Goal: Task Accomplishment & Management: Use online tool/utility

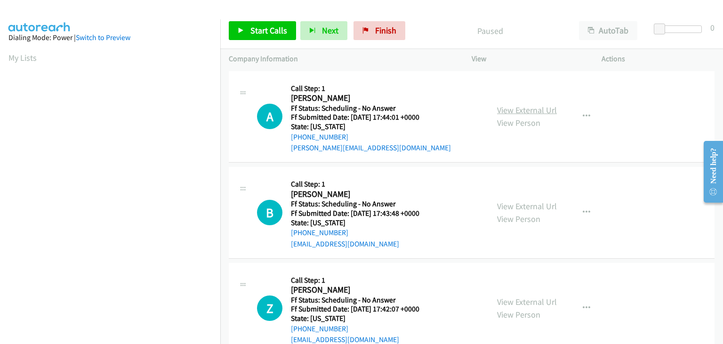
click at [513, 105] on link "View External Url" at bounding box center [527, 109] width 60 height 11
drag, startPoint x: 272, startPoint y: 30, endPoint x: 288, endPoint y: 15, distance: 22.7
click at [272, 30] on span "Start Calls" at bounding box center [268, 30] width 37 height 11
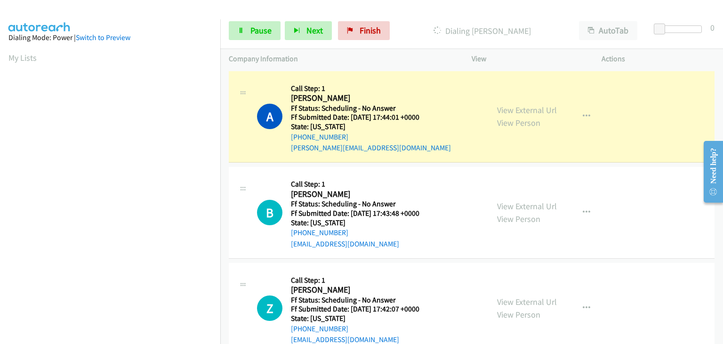
click at [491, 204] on div "View External Url View Person View External Url Email Schedule/Manage Callback …" at bounding box center [557, 212] width 138 height 74
click at [508, 204] on link "View External Url" at bounding box center [527, 205] width 60 height 11
drag, startPoint x: 542, startPoint y: 307, endPoint x: 536, endPoint y: 304, distance: 6.1
click at [542, 307] on div "View External Url View Person" at bounding box center [527, 307] width 60 height 25
click at [533, 300] on link "View External Url" at bounding box center [527, 301] width 60 height 11
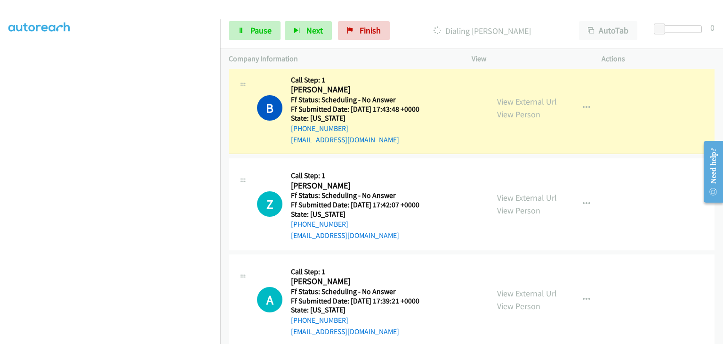
scroll to position [141, 0]
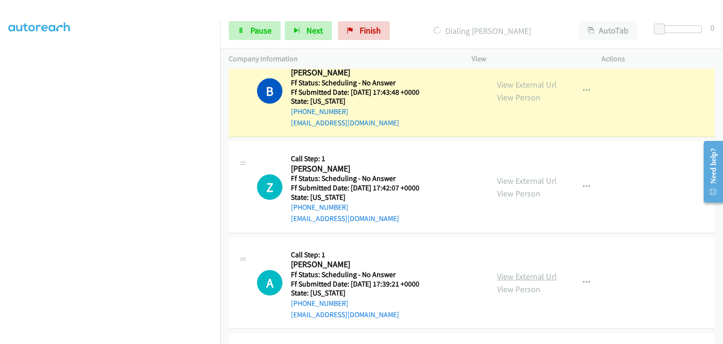
click at [517, 273] on link "View External Url" at bounding box center [527, 276] width 60 height 11
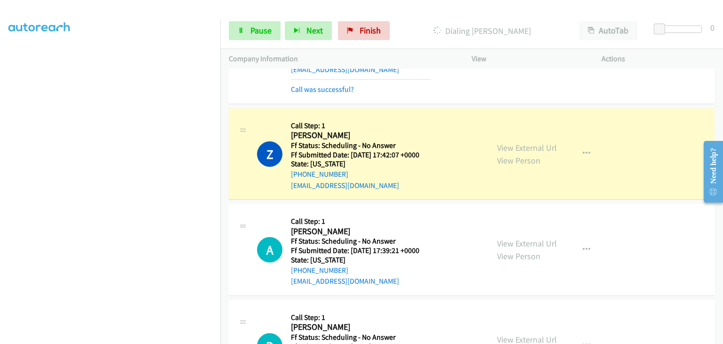
scroll to position [235, 0]
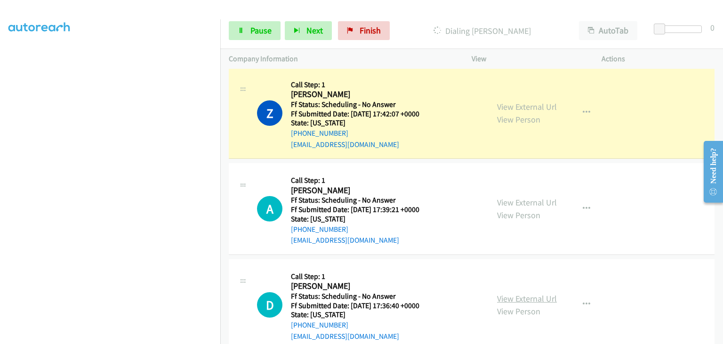
click at [536, 295] on link "View External Url" at bounding box center [527, 298] width 60 height 11
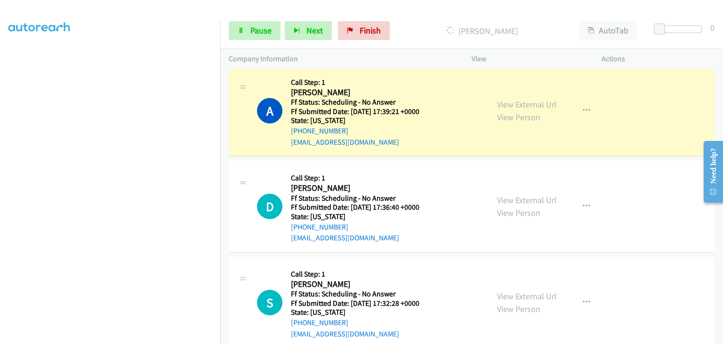
scroll to position [376, 0]
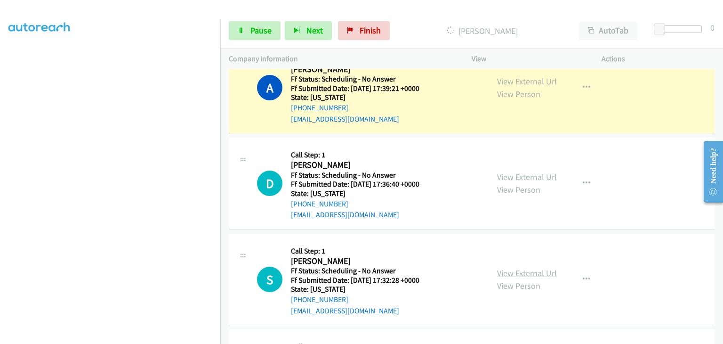
click at [512, 268] on link "View External Url" at bounding box center [527, 272] width 60 height 11
click at [220, 87] on nav "Dialing Mode: Power | Switch to Preview My Lists" at bounding box center [110, 191] width 221 height 344
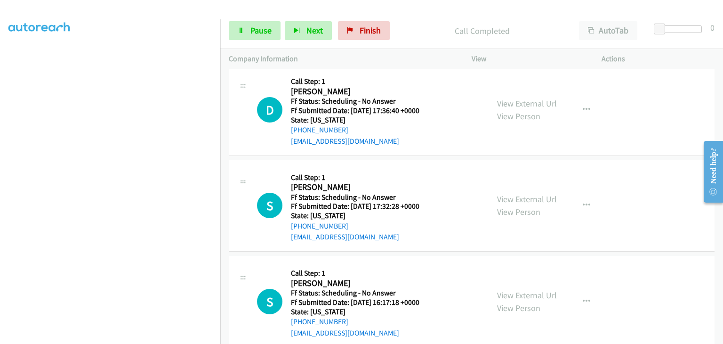
scroll to position [471, 0]
click at [520, 289] on link "View External Url" at bounding box center [527, 294] width 60 height 11
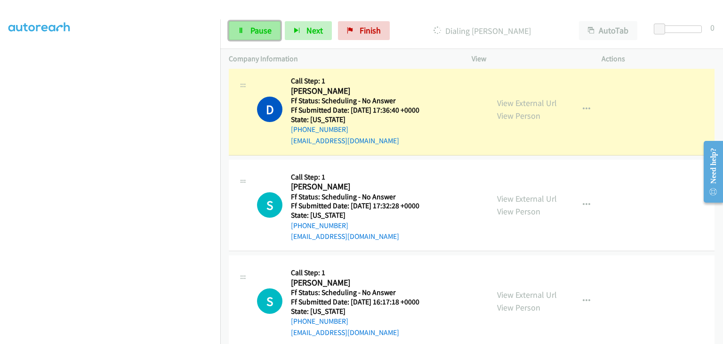
click at [267, 28] on span "Pause" at bounding box center [260, 30] width 21 height 11
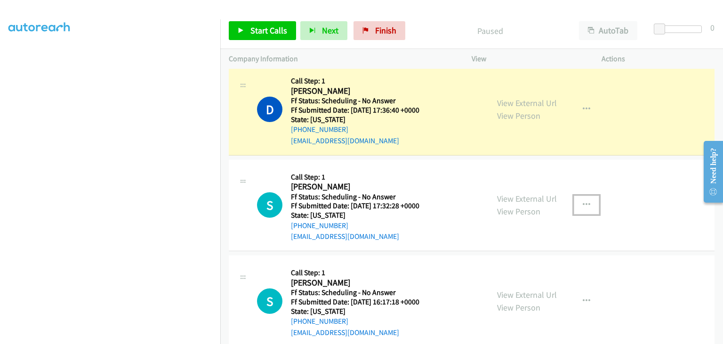
click at [583, 202] on icon "button" at bounding box center [587, 205] width 8 height 8
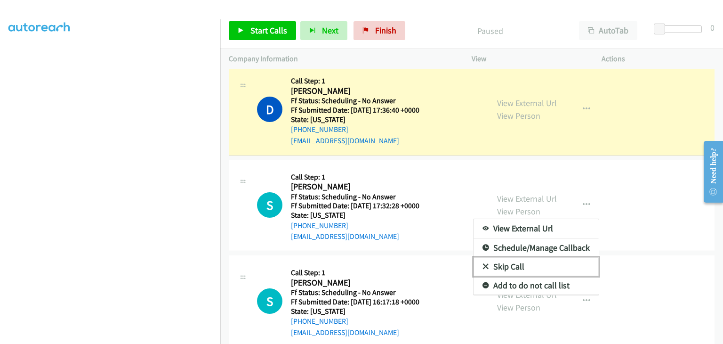
click at [525, 260] on link "Skip Call" at bounding box center [535, 266] width 125 height 19
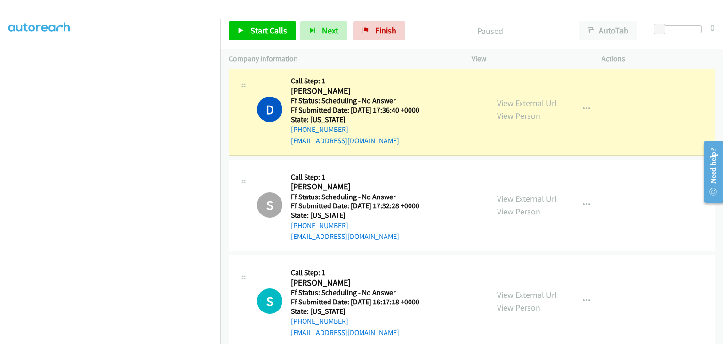
scroll to position [184, 0]
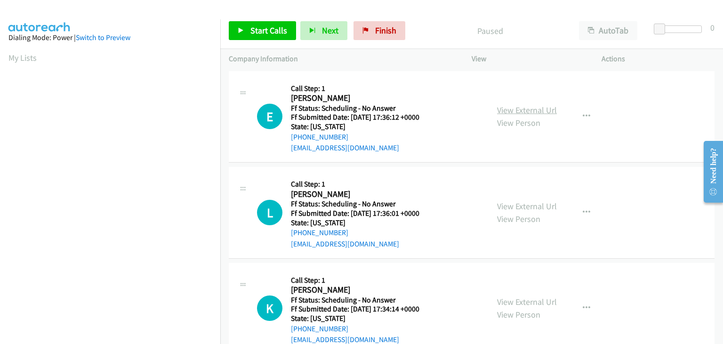
click at [512, 110] on link "View External Url" at bounding box center [527, 109] width 60 height 11
click at [522, 208] on link "View External Url" at bounding box center [527, 205] width 60 height 11
click at [528, 298] on link "View External Url" at bounding box center [527, 301] width 60 height 11
click at [280, 31] on span "Start Calls" at bounding box center [268, 30] width 37 height 11
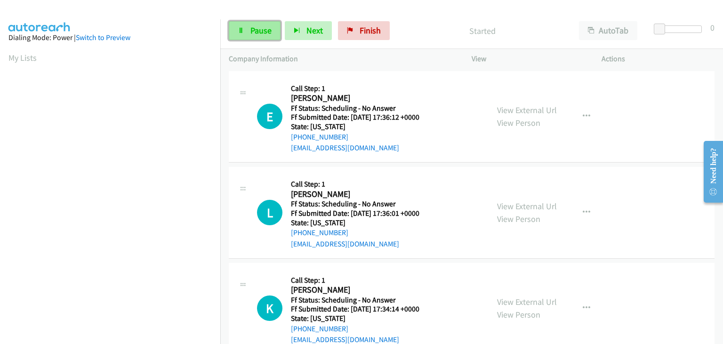
click at [255, 25] on span "Pause" at bounding box center [260, 30] width 21 height 11
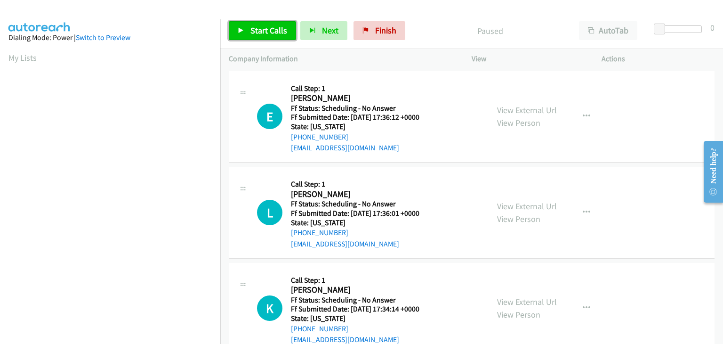
click at [283, 34] on span "Start Calls" at bounding box center [268, 30] width 37 height 11
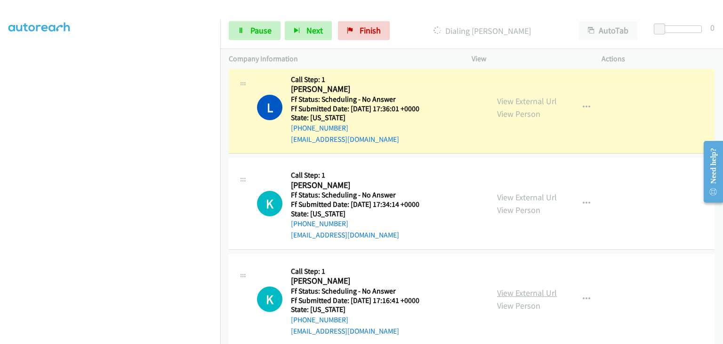
scroll to position [141, 0]
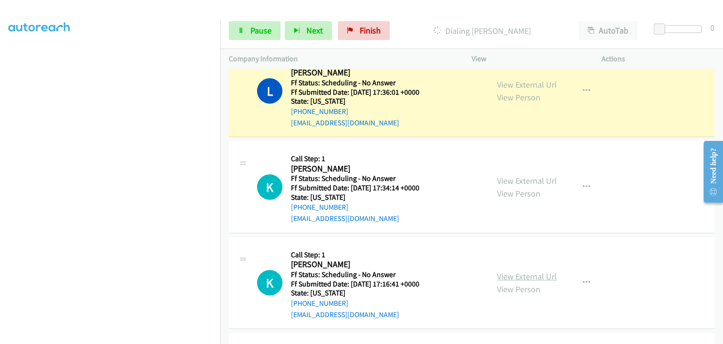
click at [530, 278] on link "View External Url" at bounding box center [527, 276] width 60 height 11
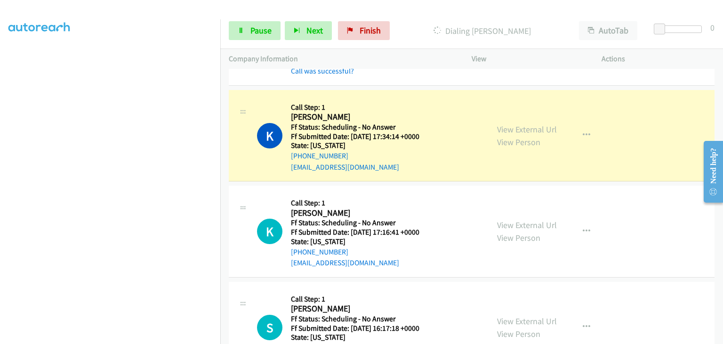
scroll to position [235, 0]
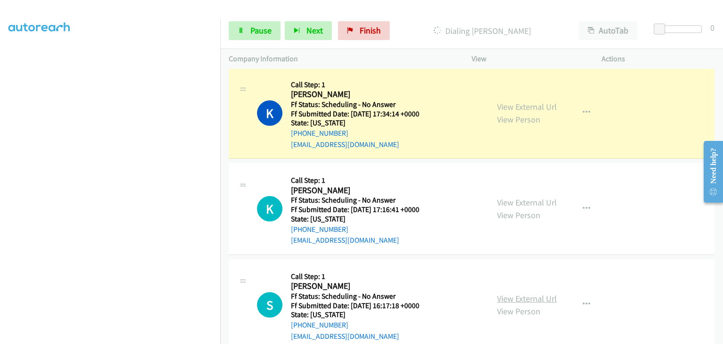
click at [532, 293] on link "View External Url" at bounding box center [527, 298] width 60 height 11
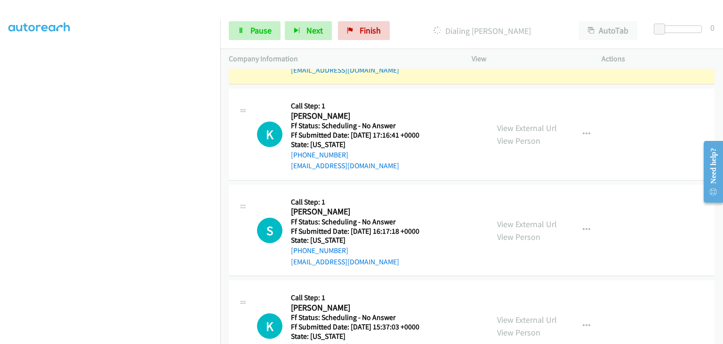
scroll to position [329, 0]
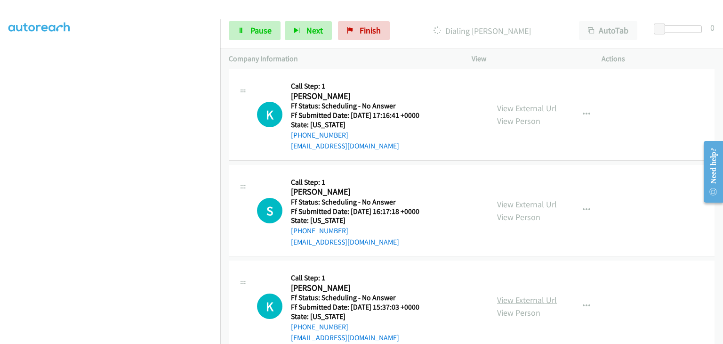
click at [521, 295] on link "View External Url" at bounding box center [527, 299] width 60 height 11
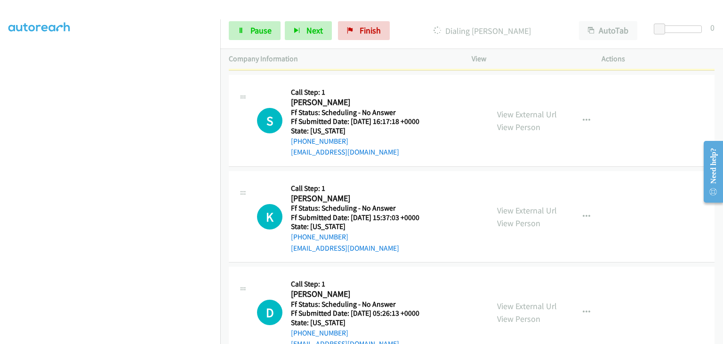
scroll to position [443, 0]
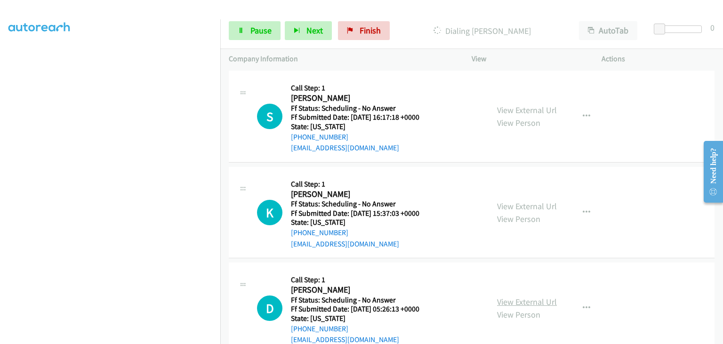
click at [533, 298] on link "View External Url" at bounding box center [527, 301] width 60 height 11
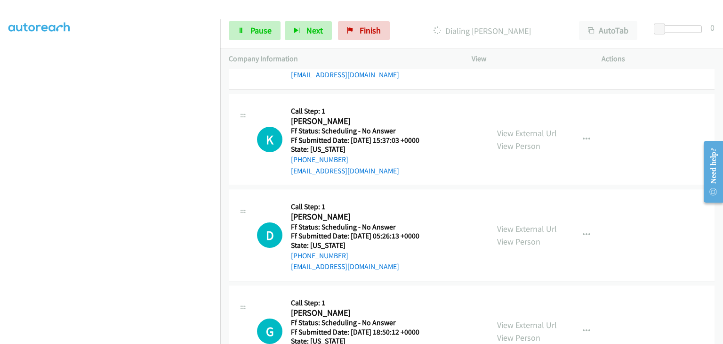
scroll to position [537, 0]
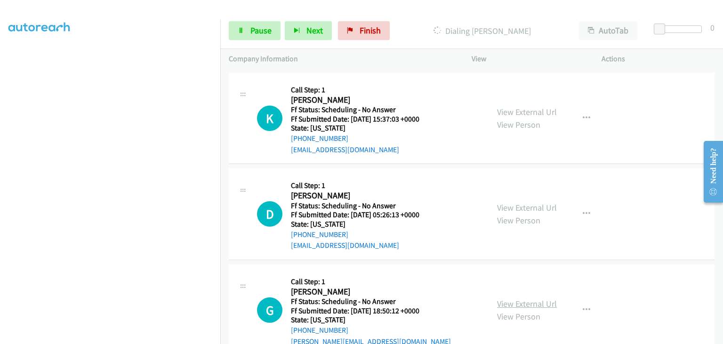
click at [518, 299] on link "View External Url" at bounding box center [527, 303] width 60 height 11
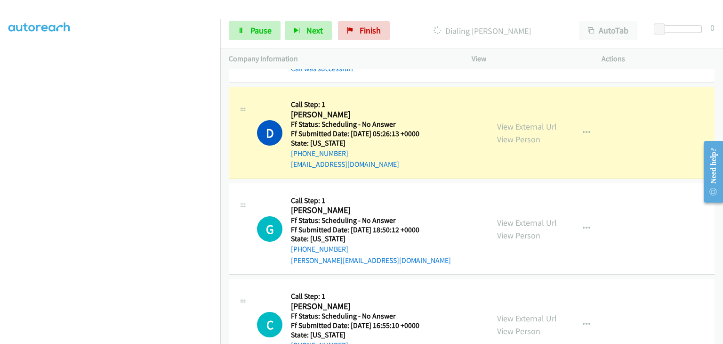
scroll to position [726, 0]
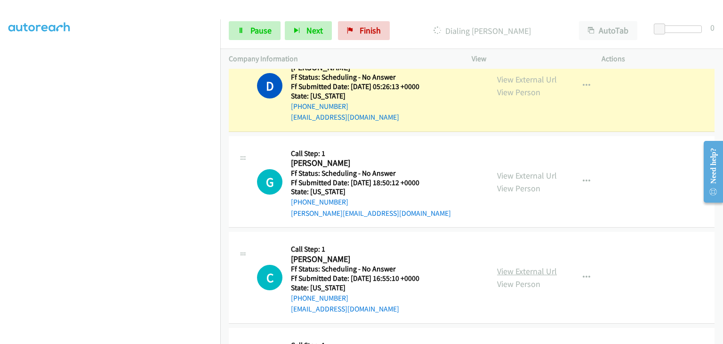
click at [506, 265] on link "View External Url" at bounding box center [527, 270] width 60 height 11
click at [253, 31] on span "Pause" at bounding box center [260, 30] width 21 height 11
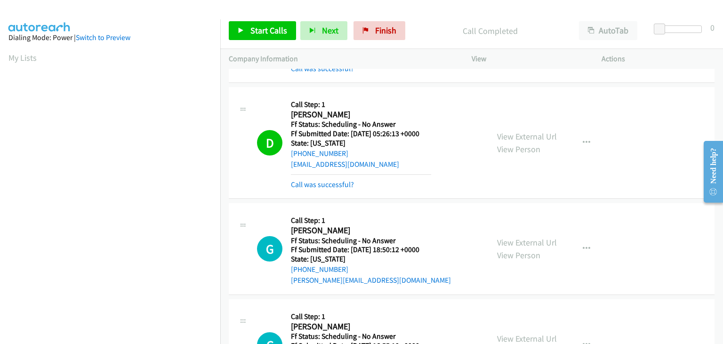
scroll to position [184, 0]
click at [338, 176] on mb0 "Call was successful?" at bounding box center [361, 182] width 140 height 16
click at [344, 182] on link "Call was successful?" at bounding box center [322, 184] width 63 height 9
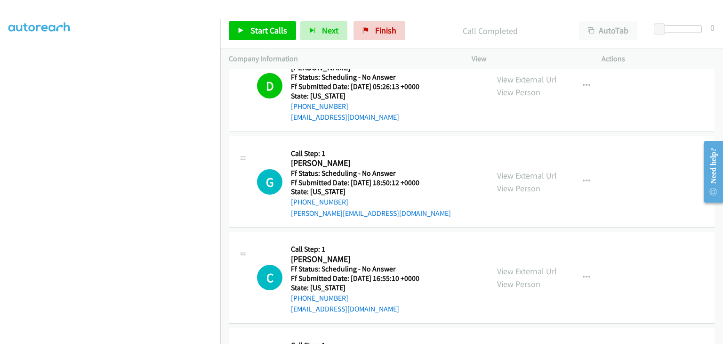
scroll to position [773, 0]
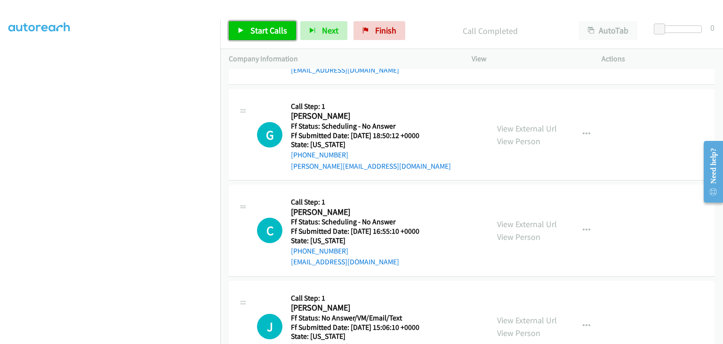
click at [275, 36] on link "Start Calls" at bounding box center [262, 30] width 67 height 19
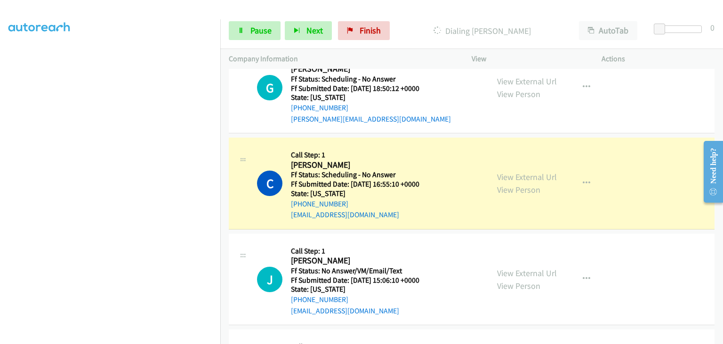
scroll to position [867, 0]
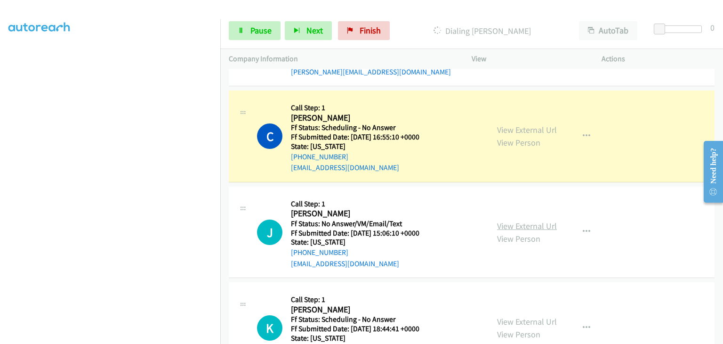
click at [503, 221] on link "View External Url" at bounding box center [527, 225] width 60 height 11
click at [531, 318] on link "View External Url" at bounding box center [527, 321] width 60 height 11
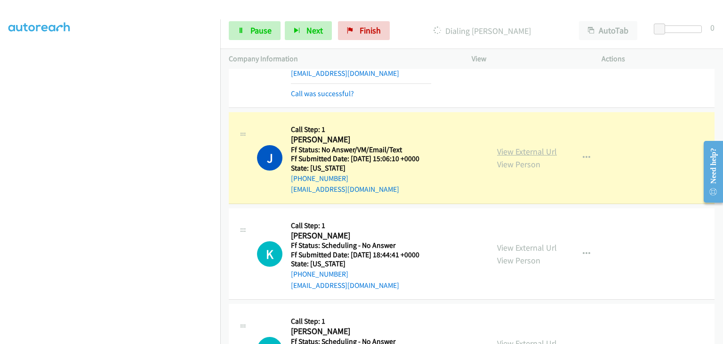
scroll to position [1008, 0]
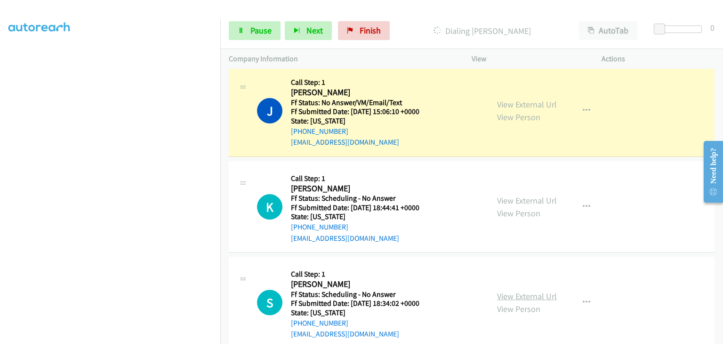
click at [522, 292] on link "View External Url" at bounding box center [527, 295] width 60 height 11
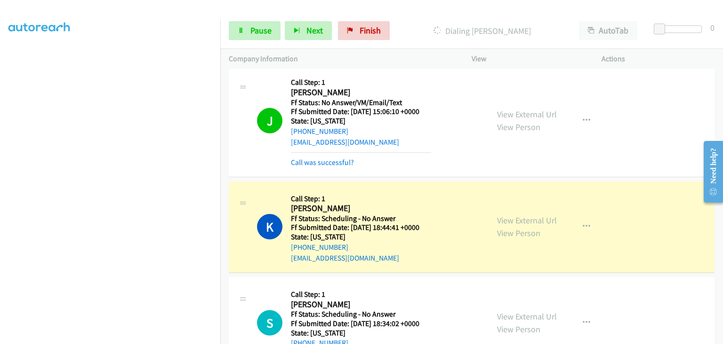
scroll to position [1055, 0]
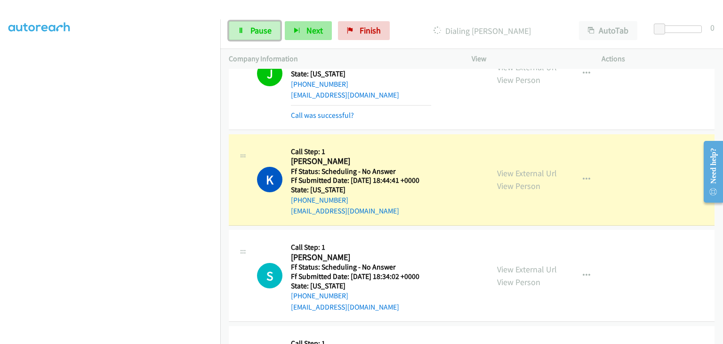
drag, startPoint x: 267, startPoint y: 32, endPoint x: 290, endPoint y: 21, distance: 24.8
click at [267, 32] on span "Pause" at bounding box center [260, 30] width 21 height 11
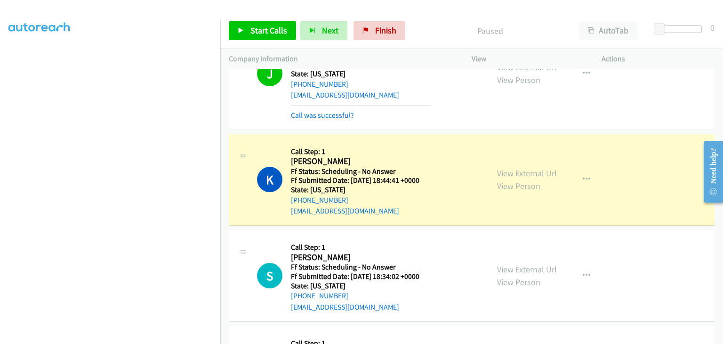
scroll to position [1102, 0]
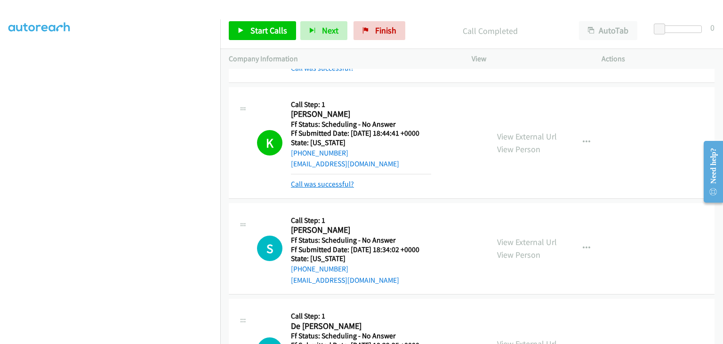
click at [341, 183] on link "Call was successful?" at bounding box center [322, 183] width 63 height 9
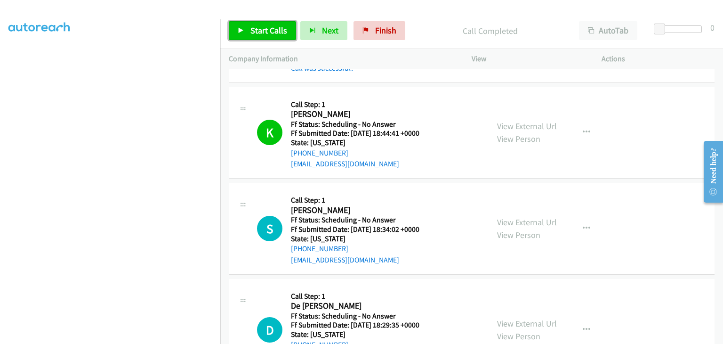
click at [268, 34] on span "Start Calls" at bounding box center [268, 30] width 37 height 11
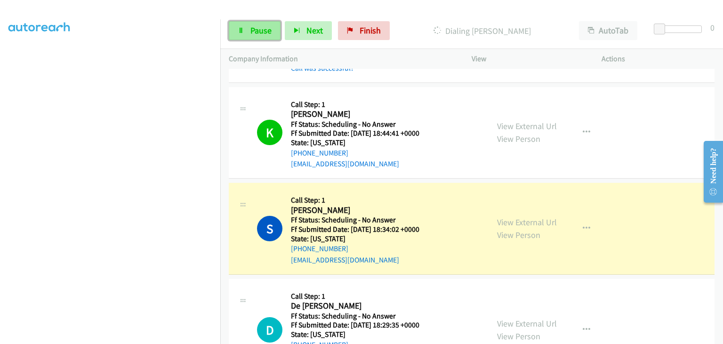
click at [262, 29] on span "Pause" at bounding box center [260, 30] width 21 height 11
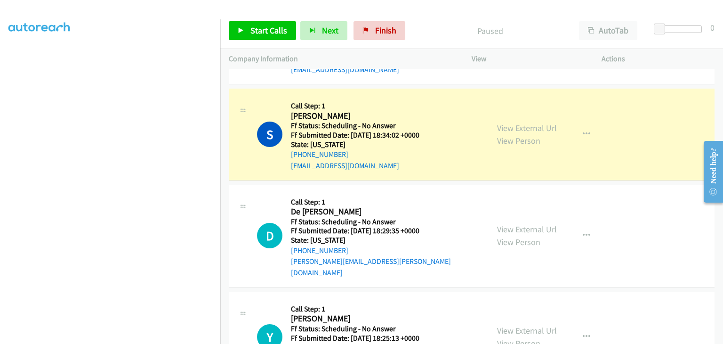
scroll to position [184, 0]
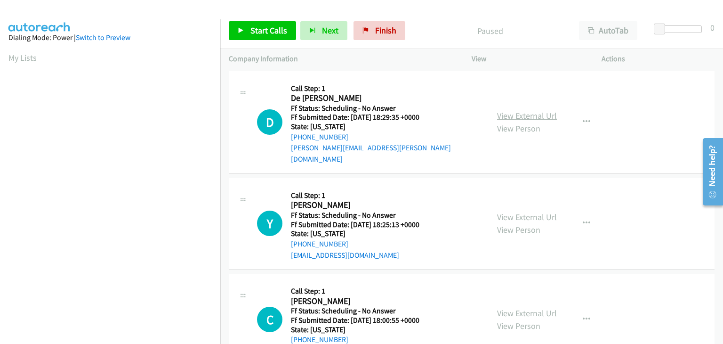
click at [515, 112] on link "View External Url" at bounding box center [527, 115] width 60 height 11
drag, startPoint x: 249, startPoint y: 32, endPoint x: 286, endPoint y: 40, distance: 37.7
click at [250, 32] on span "Start Calls" at bounding box center [268, 30] width 37 height 11
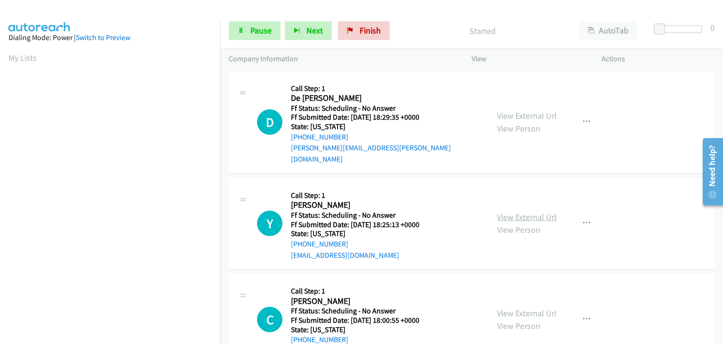
click at [528, 211] on link "View External Url" at bounding box center [527, 216] width 60 height 11
click at [513, 307] on div "View External Url View Person" at bounding box center [527, 318] width 60 height 25
click at [512, 307] on link "View External Url" at bounding box center [527, 312] width 60 height 11
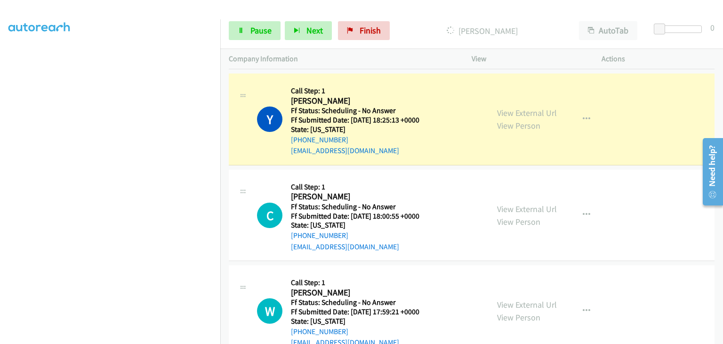
scroll to position [141, 0]
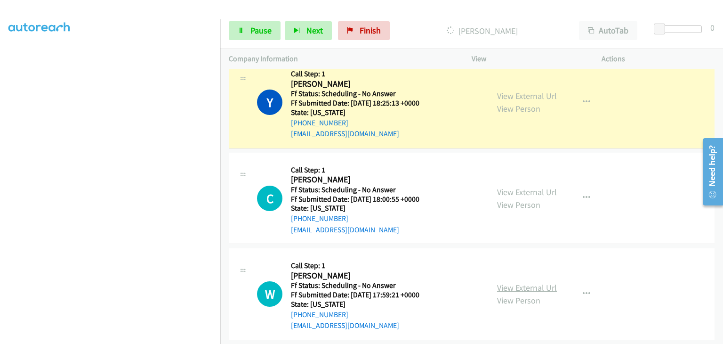
click at [514, 282] on link "View External Url" at bounding box center [527, 287] width 60 height 11
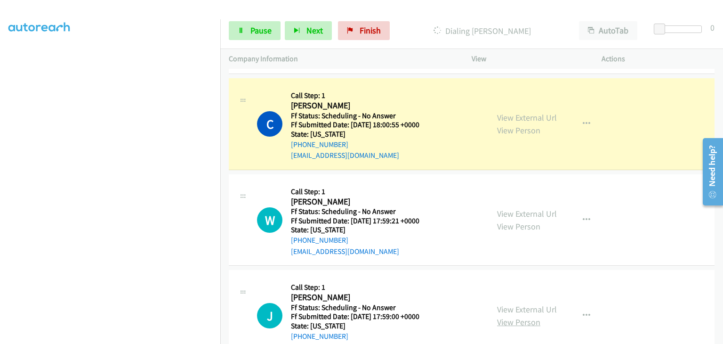
scroll to position [282, 0]
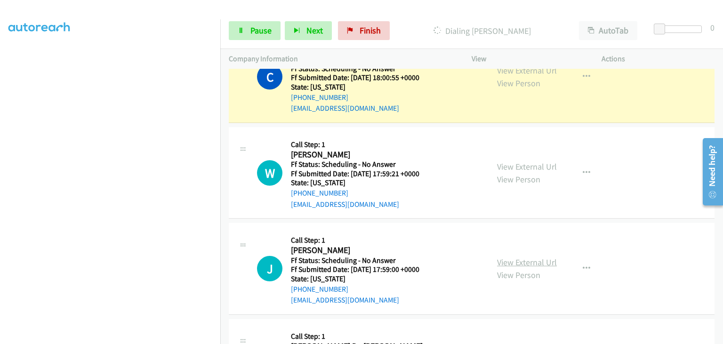
click at [518, 256] on link "View External Url" at bounding box center [527, 261] width 60 height 11
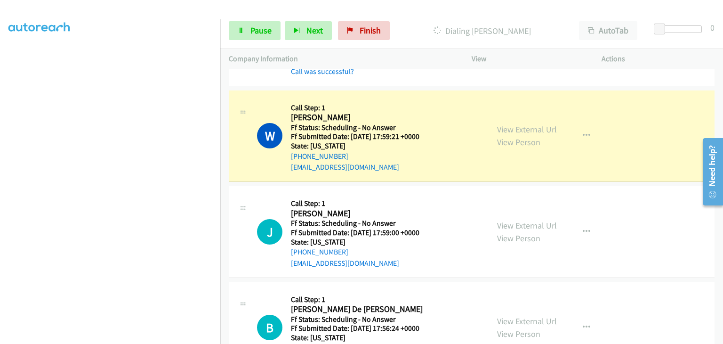
scroll to position [386, 0]
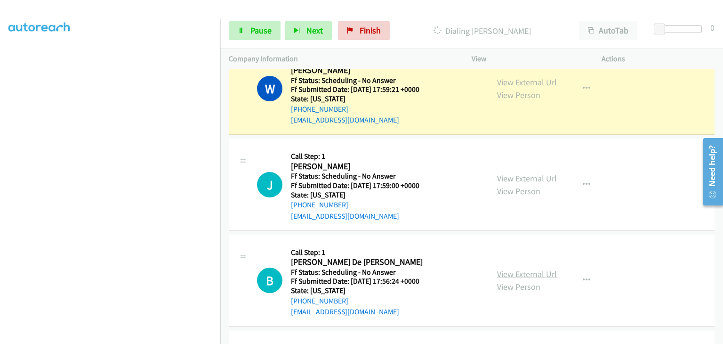
click at [530, 268] on link "View External Url" at bounding box center [527, 273] width 60 height 11
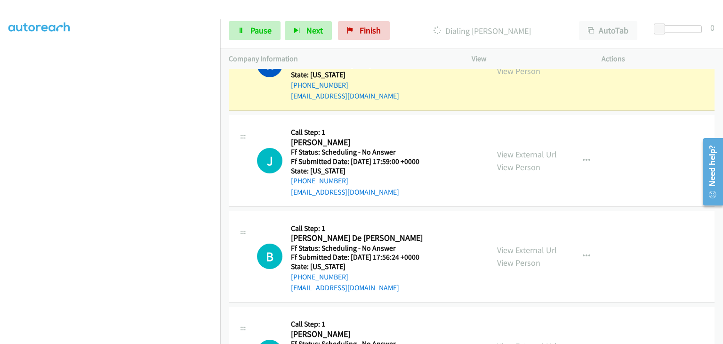
scroll to position [433, 0]
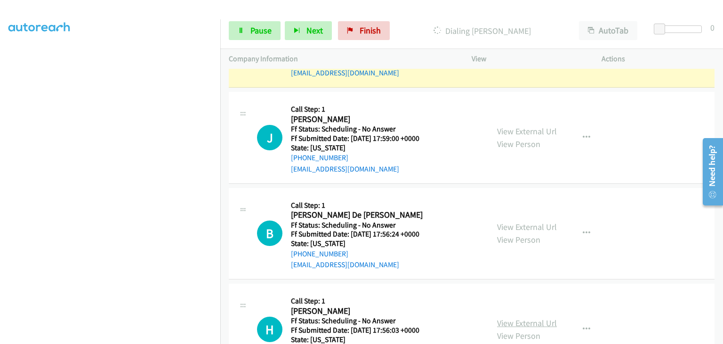
click at [538, 317] on link "View External Url" at bounding box center [527, 322] width 60 height 11
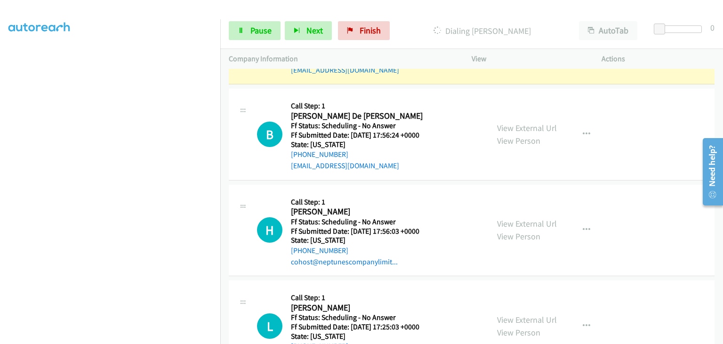
scroll to position [575, 0]
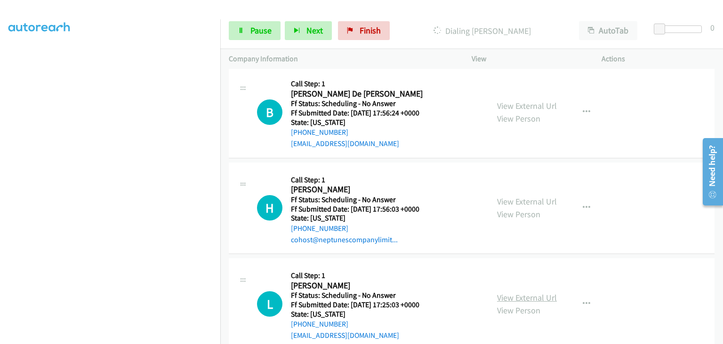
click at [513, 292] on link "View External Url" at bounding box center [527, 297] width 60 height 11
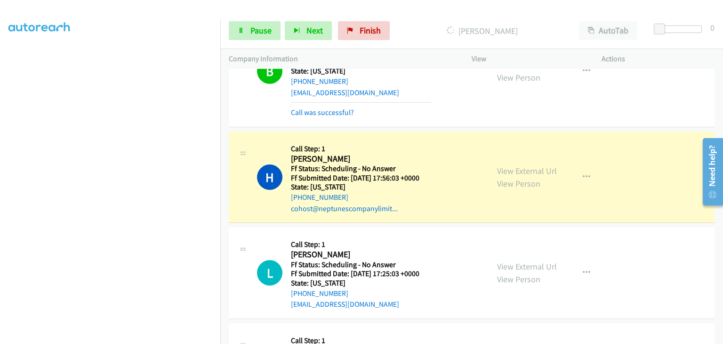
scroll to position [669, 0]
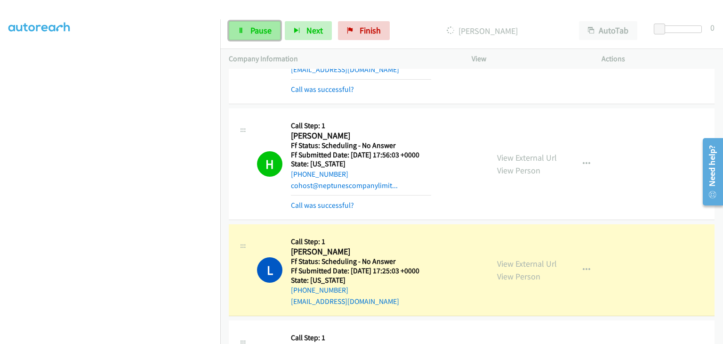
click at [256, 31] on span "Pause" at bounding box center [260, 30] width 21 height 11
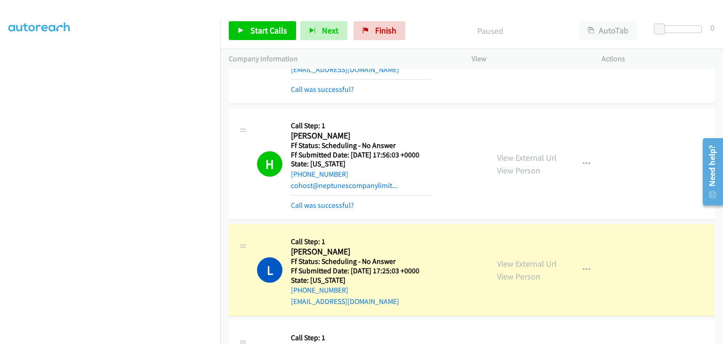
scroll to position [184, 0]
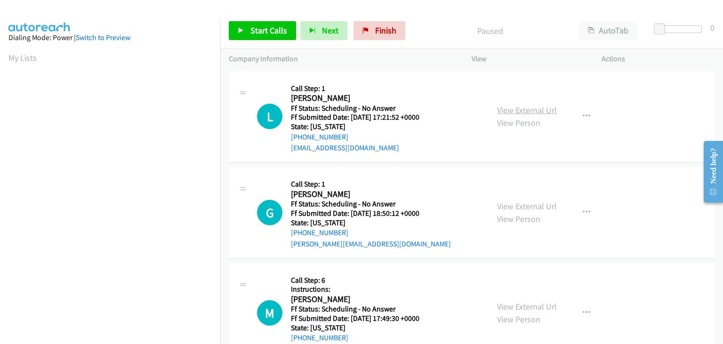
click at [512, 112] on link "View External Url" at bounding box center [527, 109] width 60 height 11
click at [536, 208] on link "View External Url" at bounding box center [527, 205] width 60 height 11
click at [516, 306] on link "View External Url" at bounding box center [527, 306] width 60 height 11
drag, startPoint x: 277, startPoint y: 32, endPoint x: 421, endPoint y: 63, distance: 147.6
click at [277, 32] on span "Start Calls" at bounding box center [268, 30] width 37 height 11
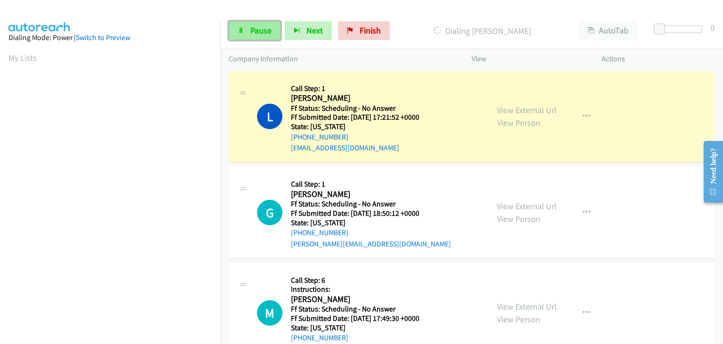
click at [265, 32] on span "Pause" at bounding box center [260, 30] width 21 height 11
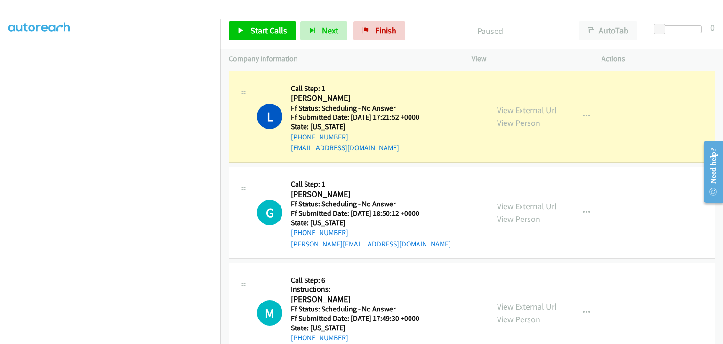
scroll to position [184, 0]
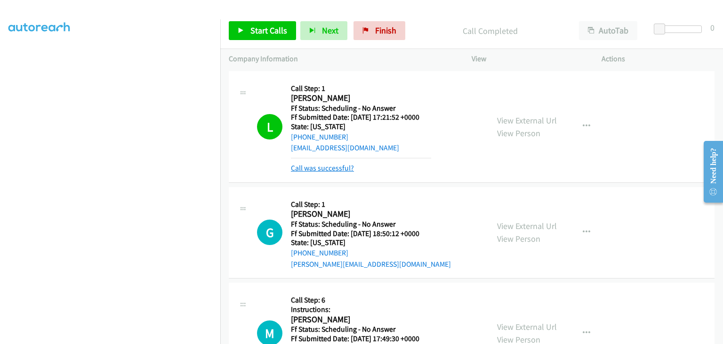
click at [322, 169] on link "Call was successful?" at bounding box center [322, 167] width 63 height 9
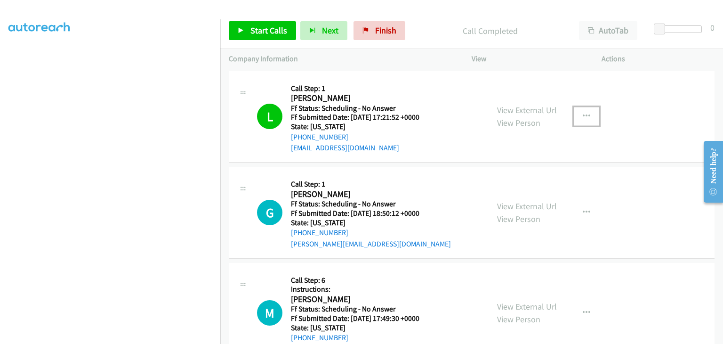
click at [579, 120] on button "button" at bounding box center [586, 116] width 25 height 19
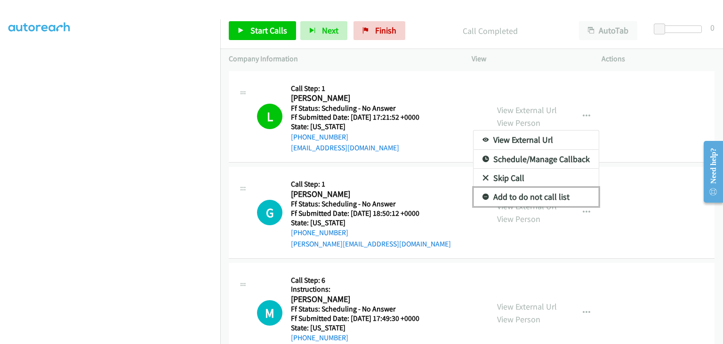
click at [510, 192] on link "Add to do not call list" at bounding box center [535, 196] width 125 height 19
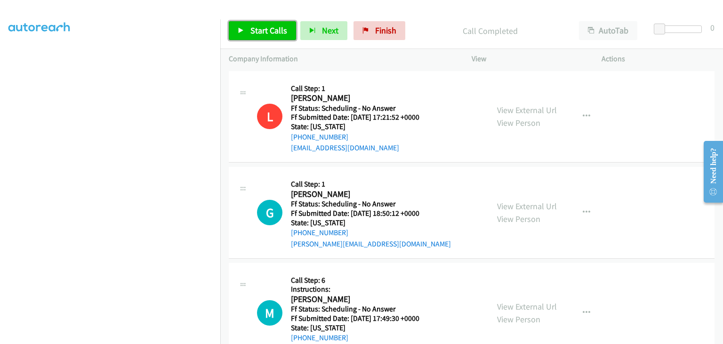
click at [258, 29] on span "Start Calls" at bounding box center [268, 30] width 37 height 11
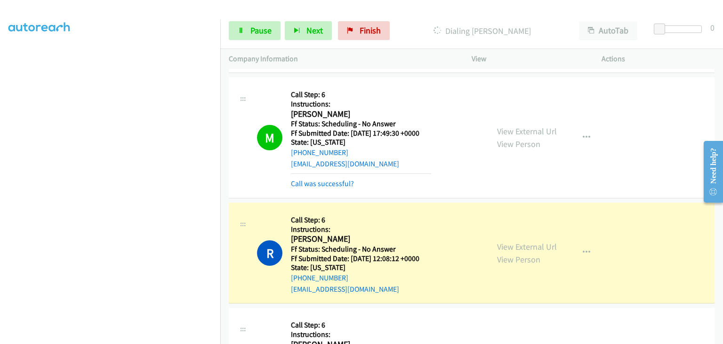
scroll to position [235, 0]
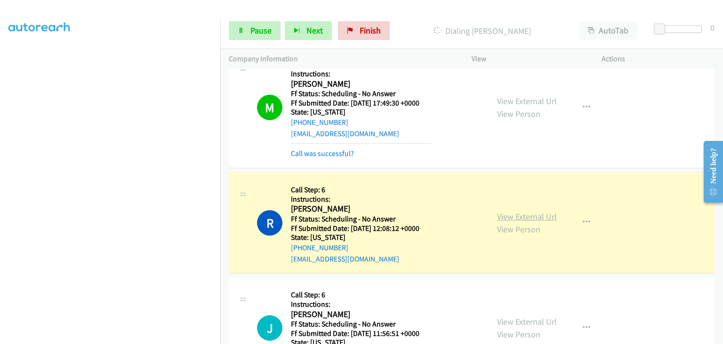
click at [542, 217] on link "View External Url" at bounding box center [527, 216] width 60 height 11
click at [252, 28] on span "Pause" at bounding box center [260, 30] width 21 height 11
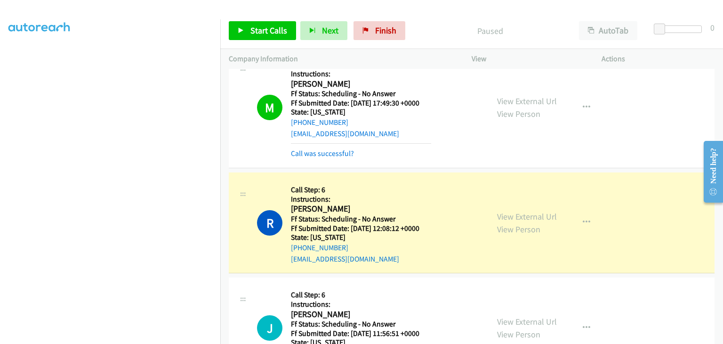
scroll to position [184, 0]
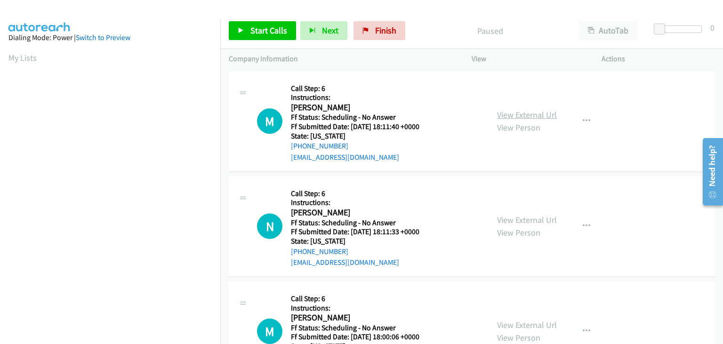
click at [508, 113] on link "View External Url" at bounding box center [527, 114] width 60 height 11
click at [512, 215] on link "View External Url" at bounding box center [527, 219] width 60 height 11
click at [510, 320] on link "View External Url" at bounding box center [527, 324] width 60 height 11
click at [257, 23] on link "Start Calls" at bounding box center [262, 30] width 67 height 19
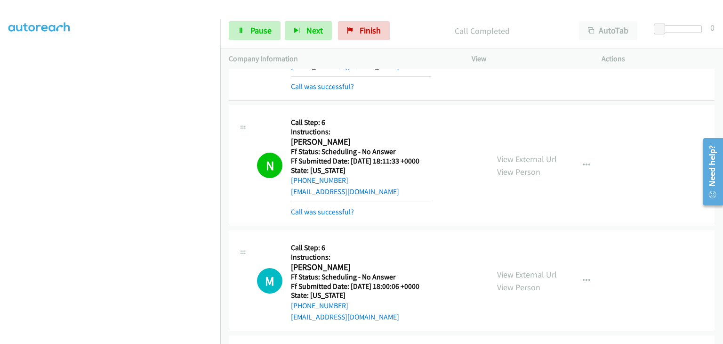
scroll to position [141, 0]
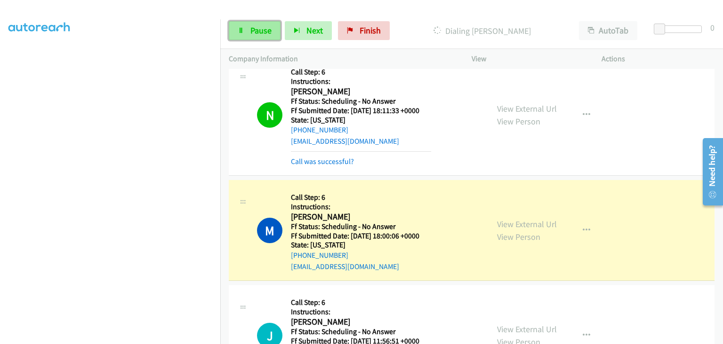
click at [262, 29] on span "Pause" at bounding box center [260, 30] width 21 height 11
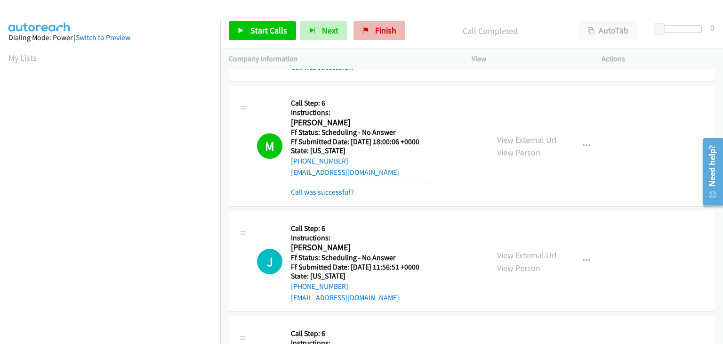
scroll to position [184, 0]
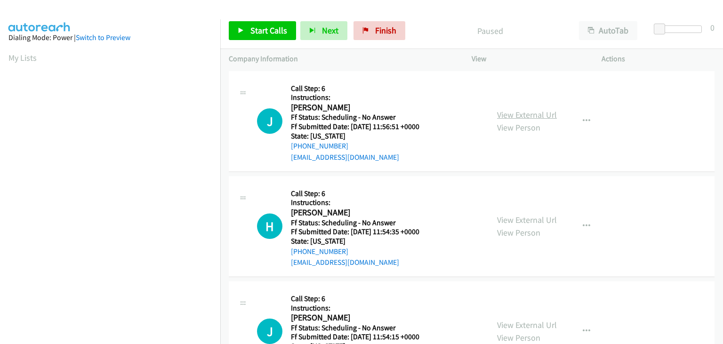
click at [545, 113] on link "View External Url" at bounding box center [527, 114] width 60 height 11
drag, startPoint x: 241, startPoint y: 30, endPoint x: 288, endPoint y: 42, distance: 49.0
click at [241, 30] on icon at bounding box center [241, 31] width 7 height 7
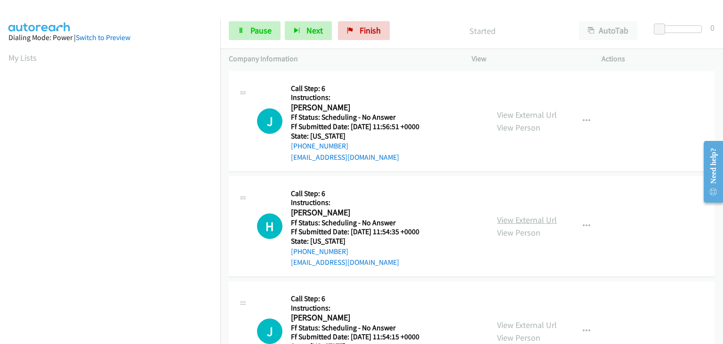
click at [532, 221] on link "View External Url" at bounding box center [527, 219] width 60 height 11
click at [511, 324] on link "View External Url" at bounding box center [527, 324] width 60 height 11
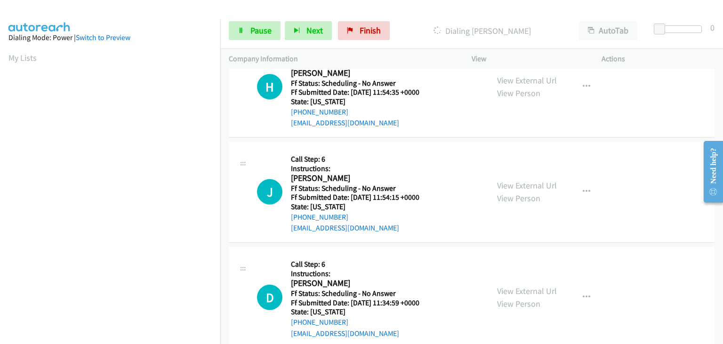
scroll to position [141, 0]
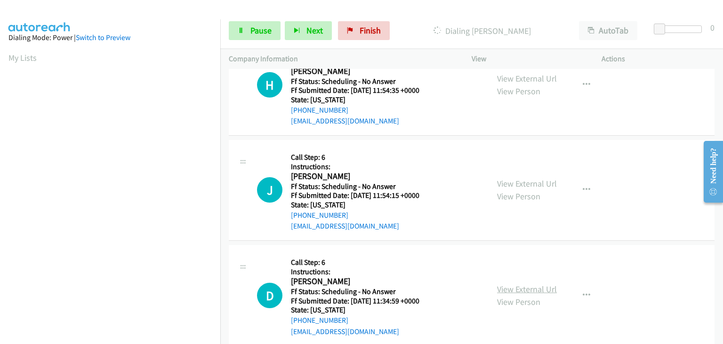
click at [525, 286] on link "View External Url" at bounding box center [527, 288] width 60 height 11
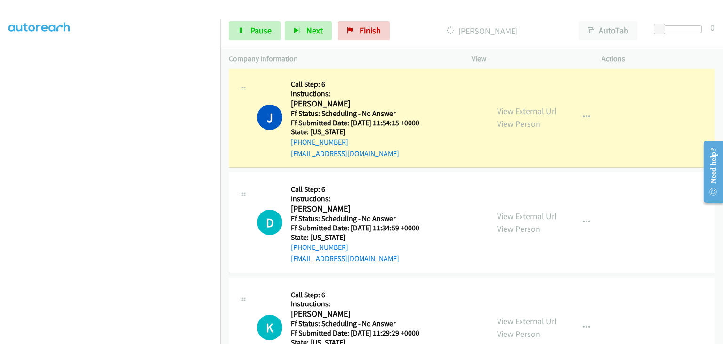
scroll to position [265, 0]
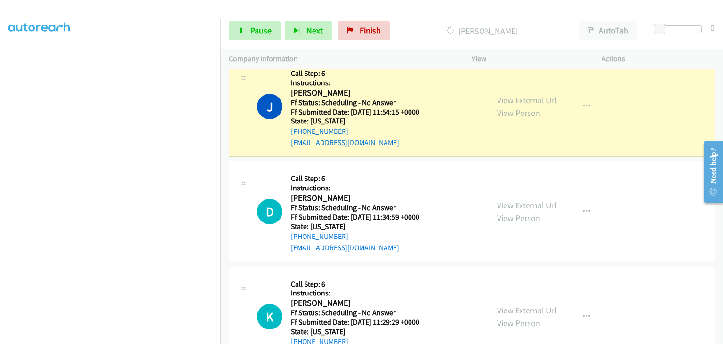
click at [525, 311] on link "View External Url" at bounding box center [527, 309] width 60 height 11
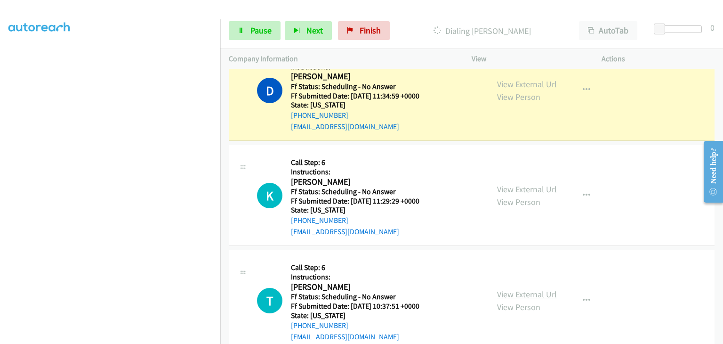
click at [528, 294] on link "View External Url" at bounding box center [527, 293] width 60 height 11
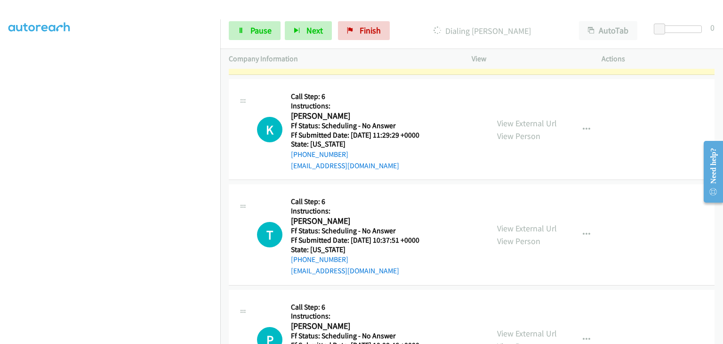
scroll to position [500, 0]
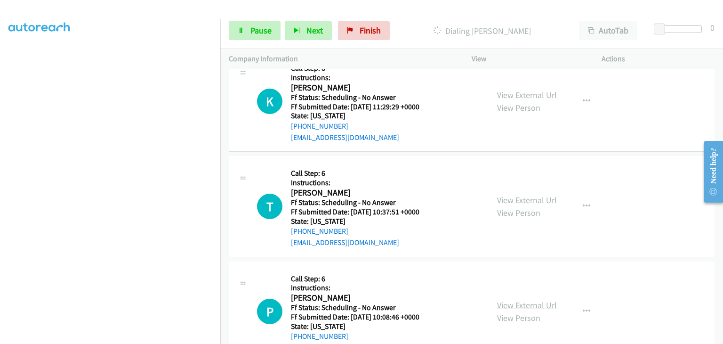
click at [514, 304] on link "View External Url" at bounding box center [527, 304] width 60 height 11
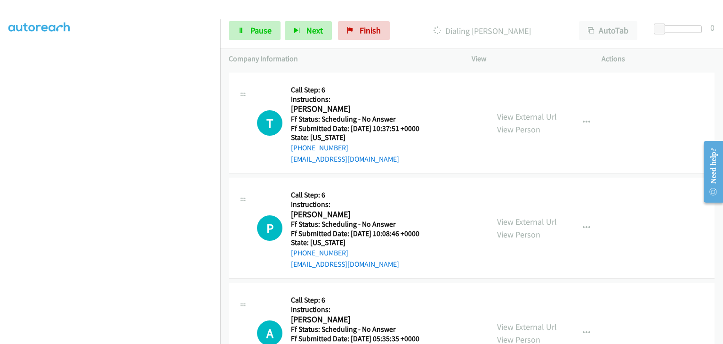
scroll to position [614, 0]
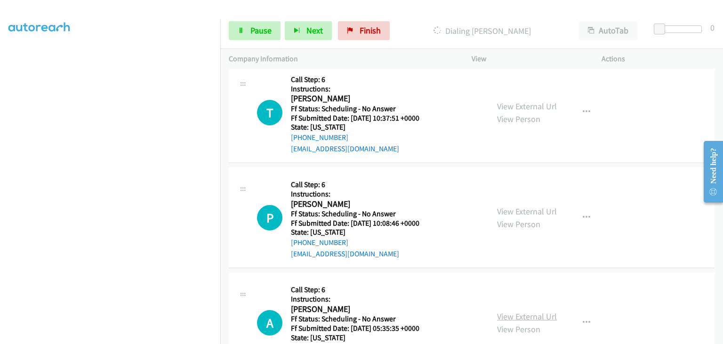
click link "View External Url"
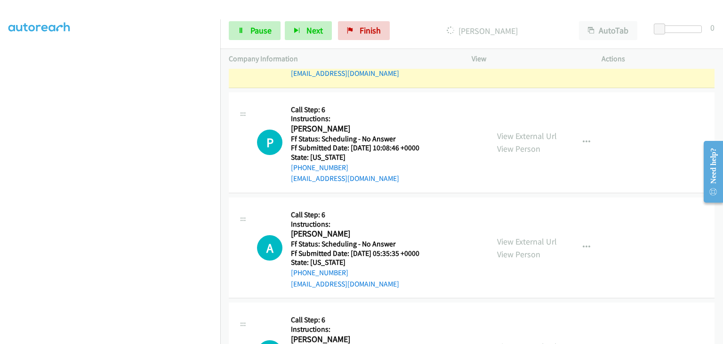
scroll to position [755, 0]
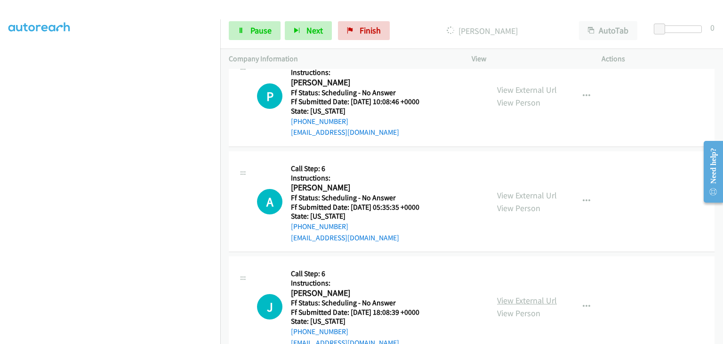
click link "View External Url"
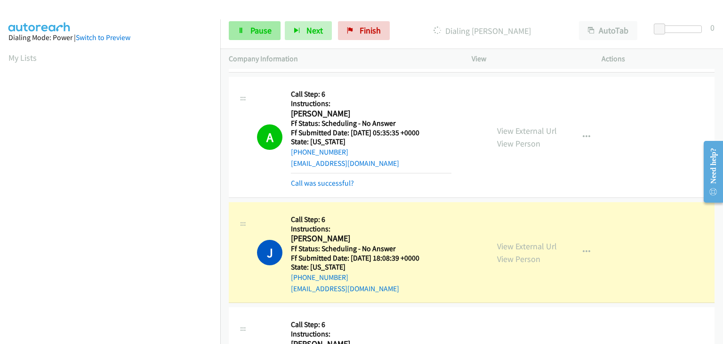
scroll to position [184, 0]
click div "Start Calls Pause Next Finish Dialing Jamie Taylor AutoTab AutoTab 0"
click span "Pause"
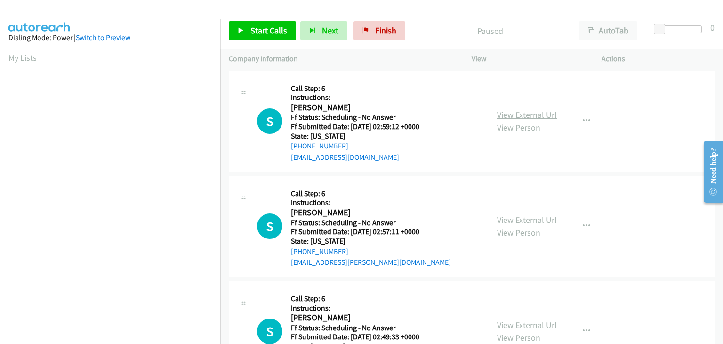
click at [505, 117] on link "View External Url" at bounding box center [527, 114] width 60 height 11
click at [274, 34] on span "Start Calls" at bounding box center [268, 30] width 37 height 11
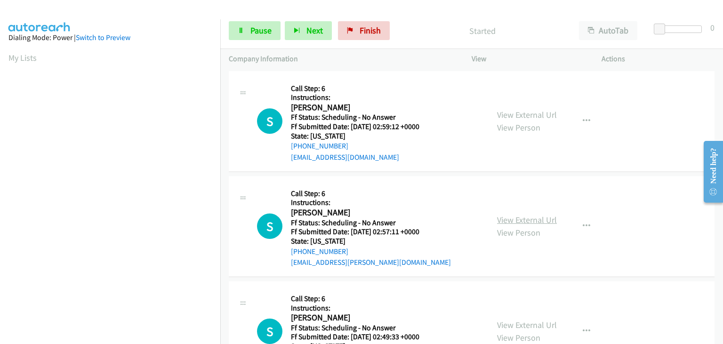
click at [536, 223] on link "View External Url" at bounding box center [527, 219] width 60 height 11
click at [530, 326] on link "View External Url" at bounding box center [527, 324] width 60 height 11
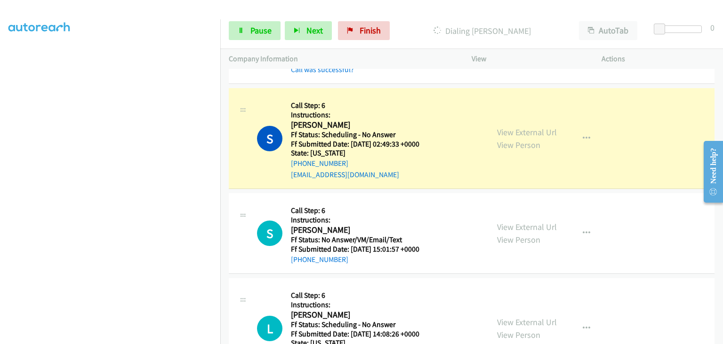
scroll to position [235, 0]
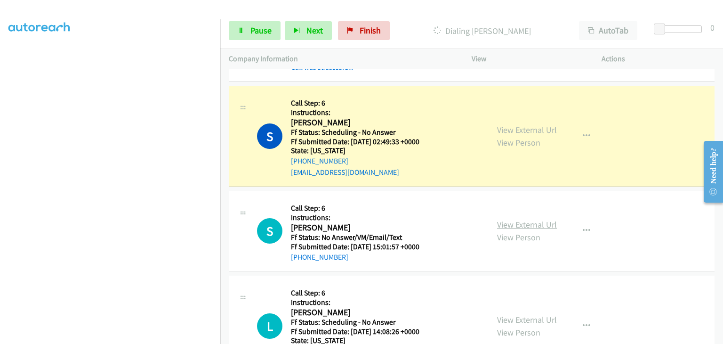
click at [505, 228] on link "View External Url" at bounding box center [527, 224] width 60 height 11
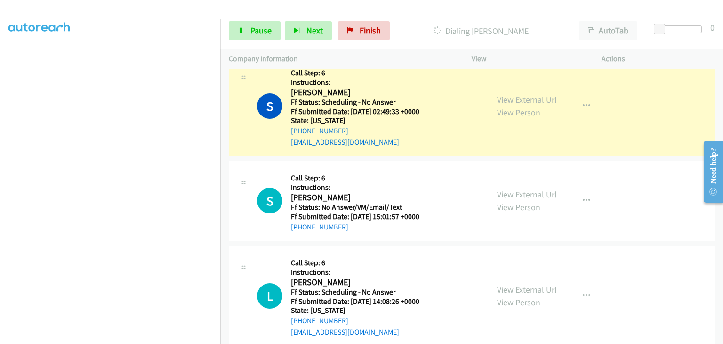
scroll to position [282, 0]
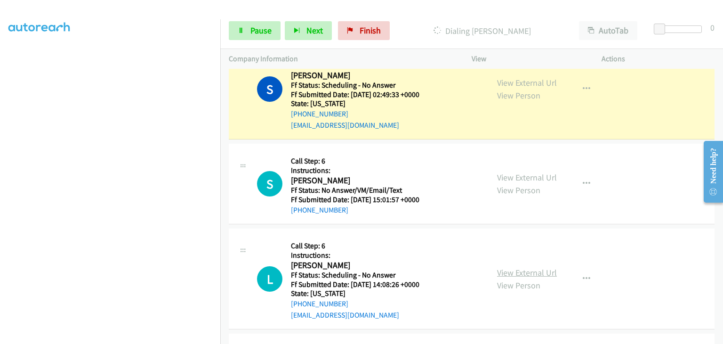
click at [520, 272] on link "View External Url" at bounding box center [527, 272] width 60 height 11
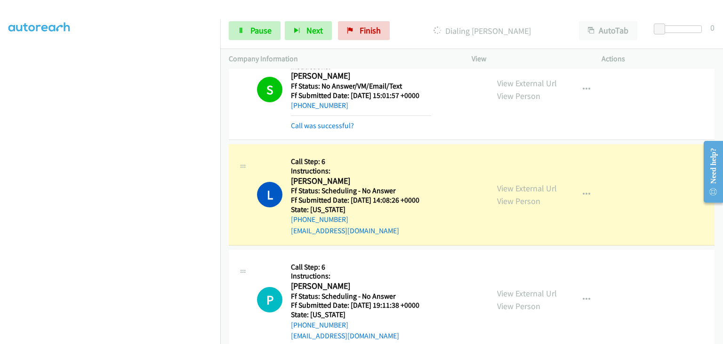
scroll to position [424, 0]
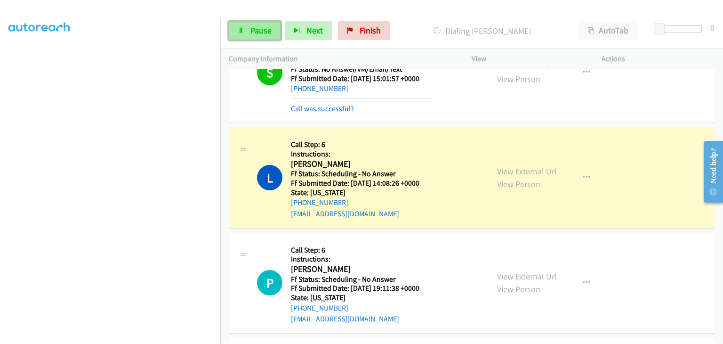
click at [265, 27] on span "Pause" at bounding box center [260, 30] width 21 height 11
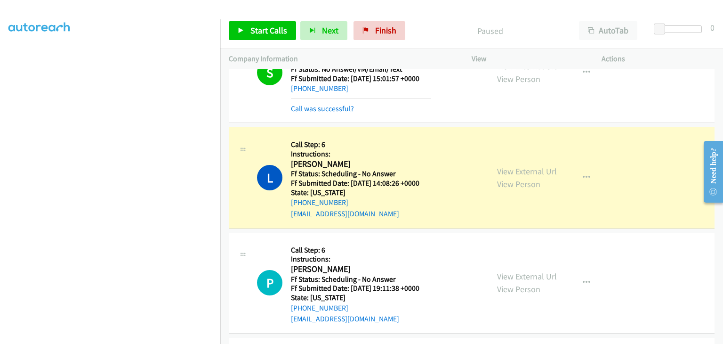
scroll to position [184, 0]
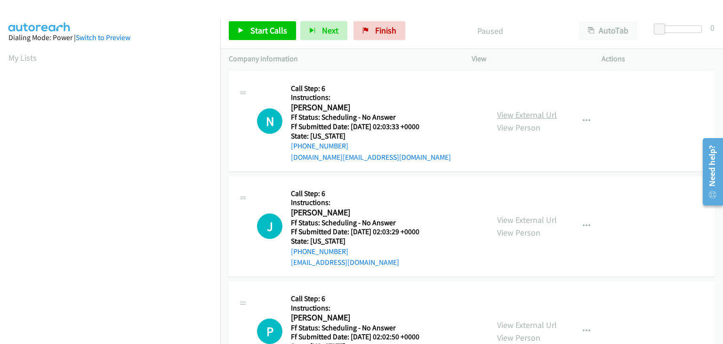
click at [508, 116] on link "View External Url" at bounding box center [527, 114] width 60 height 11
click at [250, 28] on span "Start Calls" at bounding box center [268, 30] width 37 height 11
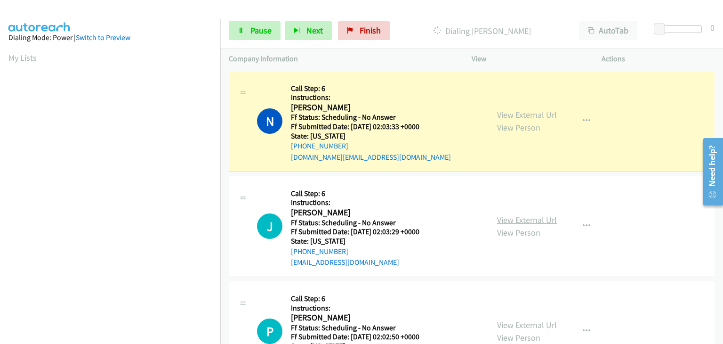
click at [505, 222] on link "View External Url" at bounding box center [527, 219] width 60 height 11
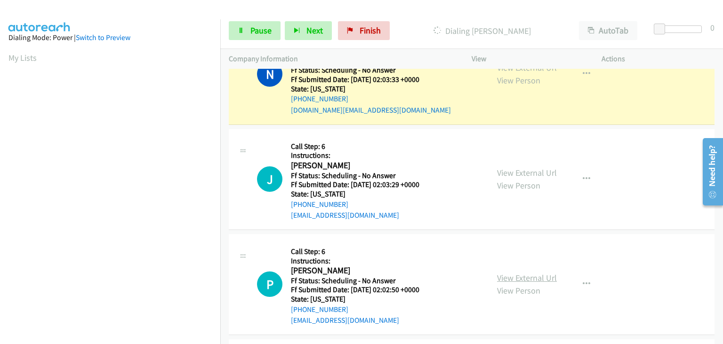
click at [517, 280] on link "View External Url" at bounding box center [527, 277] width 60 height 11
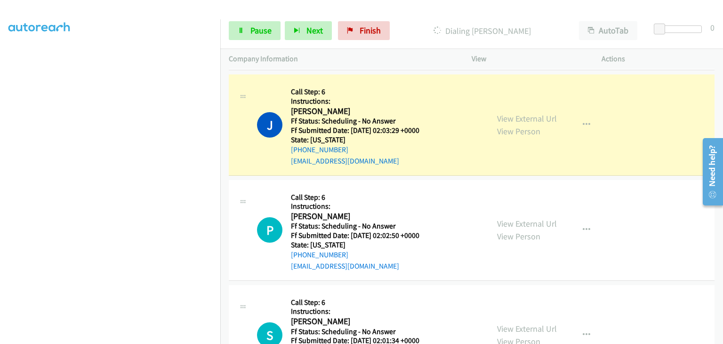
scroll to position [151, 0]
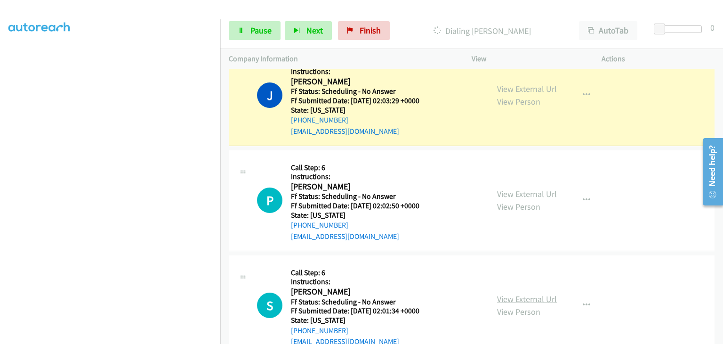
click at [498, 298] on link "View External Url" at bounding box center [527, 298] width 60 height 11
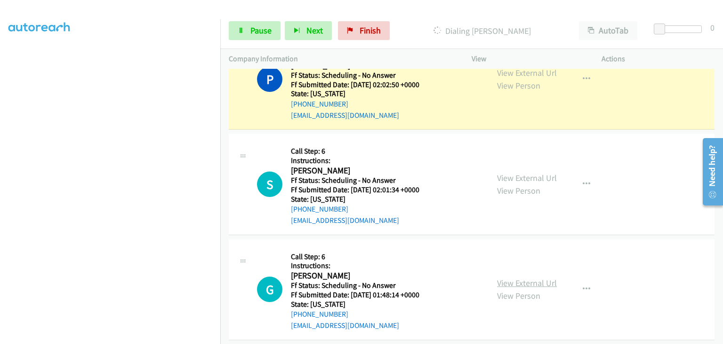
click at [514, 281] on link "View External Url" at bounding box center [527, 282] width 60 height 11
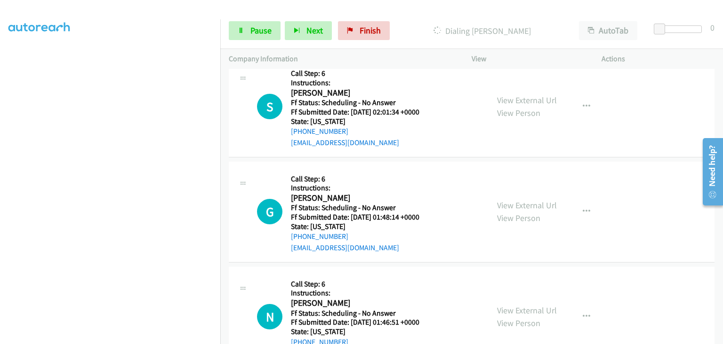
scroll to position [386, 0]
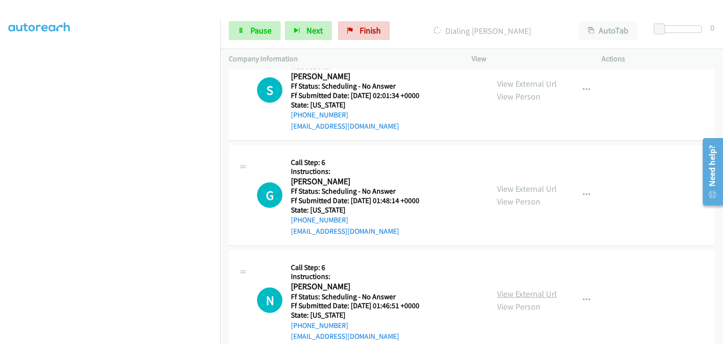
click at [503, 290] on link "View External Url" at bounding box center [527, 293] width 60 height 11
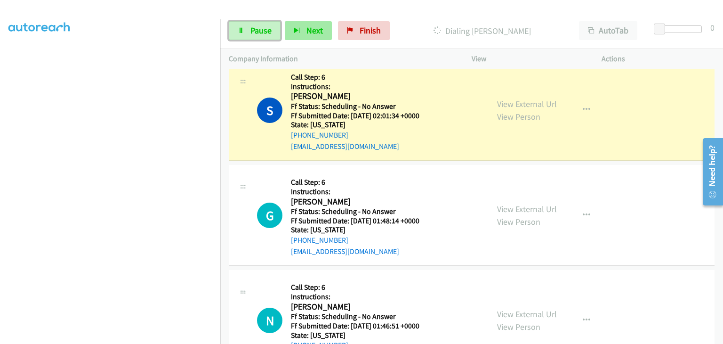
drag, startPoint x: 270, startPoint y: 36, endPoint x: 294, endPoint y: 36, distance: 24.0
click at [270, 36] on link "Pause" at bounding box center [255, 30] width 52 height 19
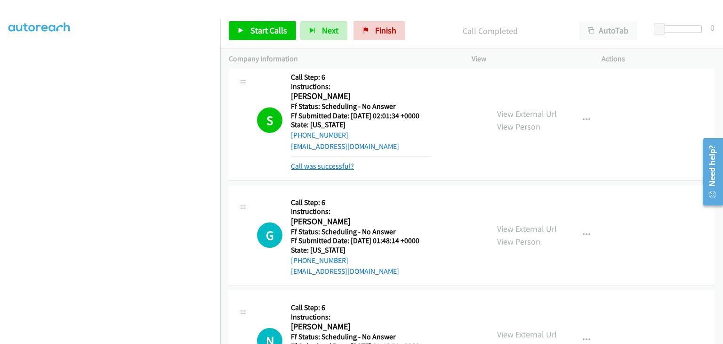
click at [342, 165] on link "Call was successful?" at bounding box center [322, 165] width 63 height 9
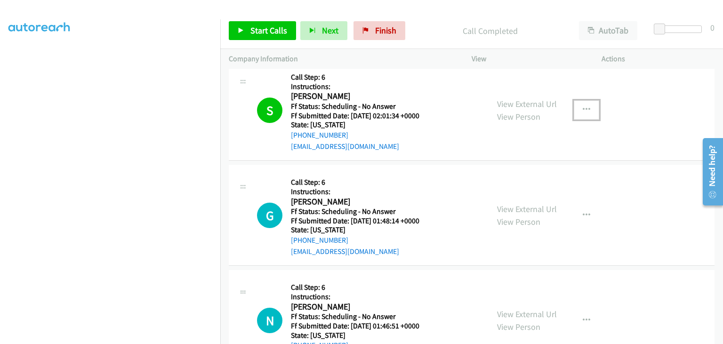
click at [584, 111] on icon "button" at bounding box center [587, 110] width 8 height 8
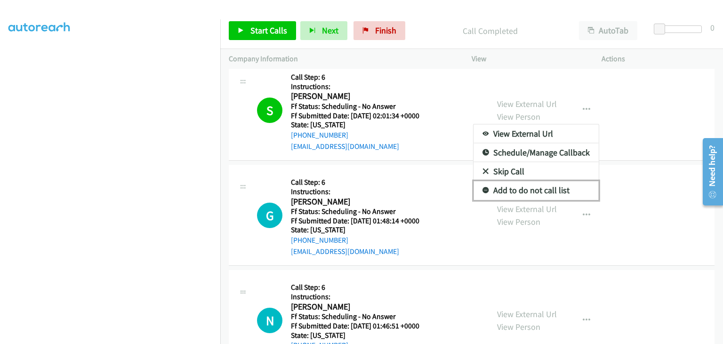
click at [546, 190] on link "Add to do not call list" at bounding box center [535, 190] width 125 height 19
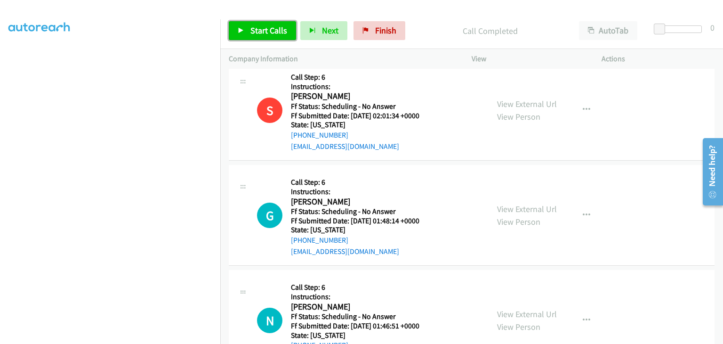
click at [250, 32] on span "Start Calls" at bounding box center [268, 30] width 37 height 11
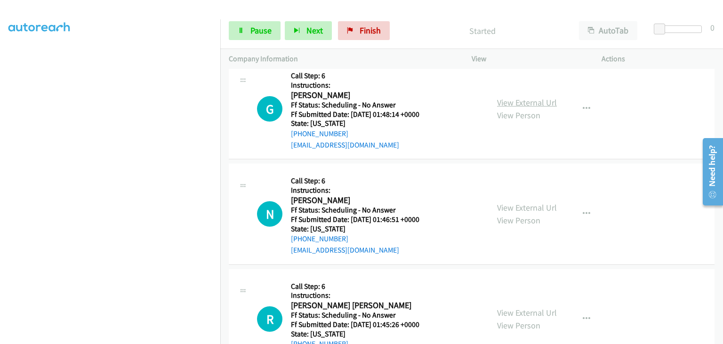
scroll to position [528, 0]
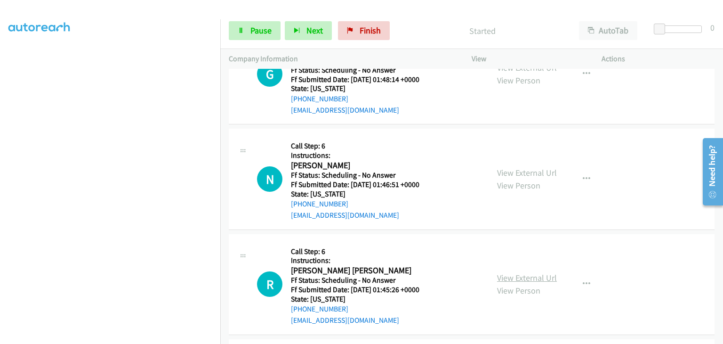
click at [511, 277] on link "View External Url" at bounding box center [527, 277] width 60 height 11
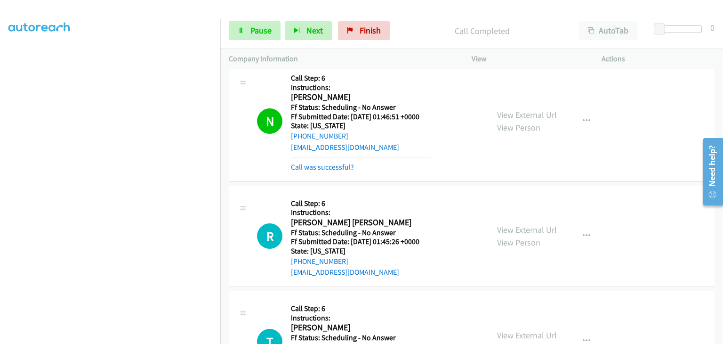
scroll to position [632, 0]
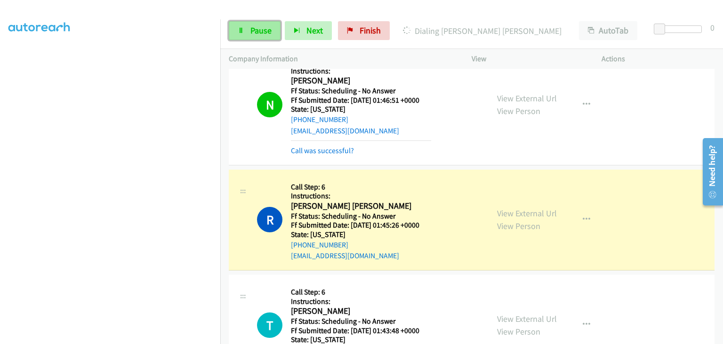
click at [268, 28] on span "Pause" at bounding box center [260, 30] width 21 height 11
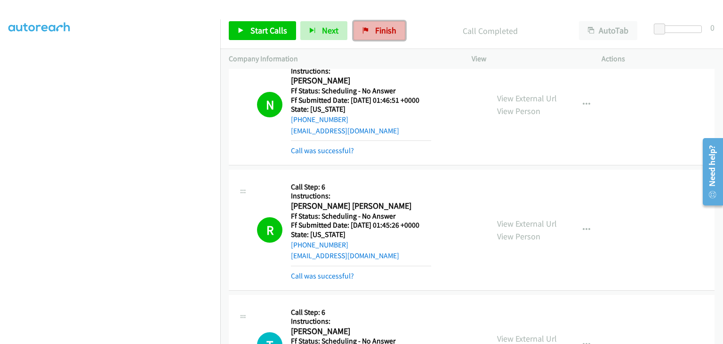
click at [375, 29] on span "Finish" at bounding box center [385, 30] width 21 height 11
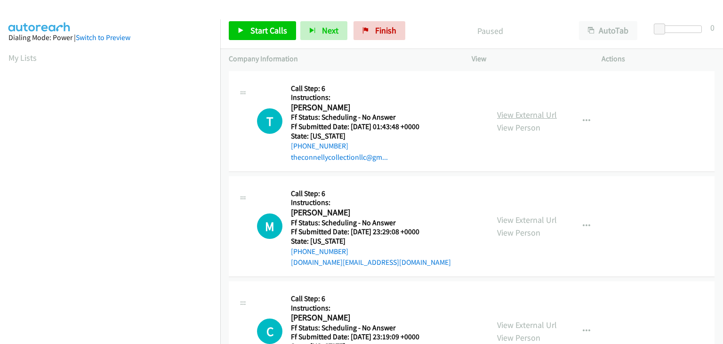
click at [542, 116] on link "View External Url" at bounding box center [527, 114] width 60 height 11
drag, startPoint x: 244, startPoint y: 31, endPoint x: 280, endPoint y: 32, distance: 35.8
click at [244, 31] on link "Start Calls" at bounding box center [262, 30] width 67 height 19
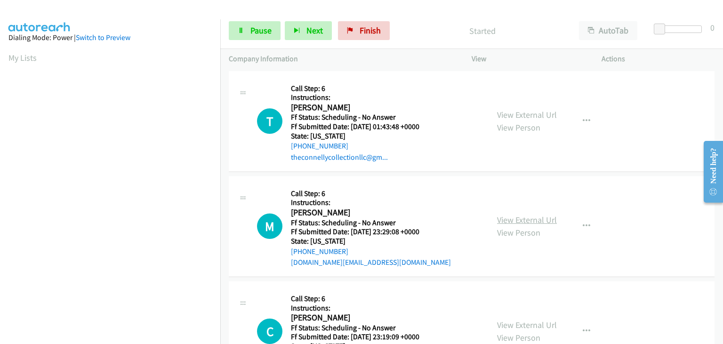
click at [525, 215] on link "View External Url" at bounding box center [527, 219] width 60 height 11
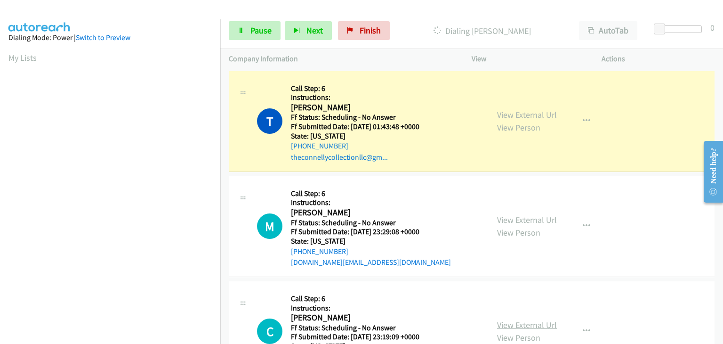
click at [522, 324] on link "View External Url" at bounding box center [527, 324] width 60 height 11
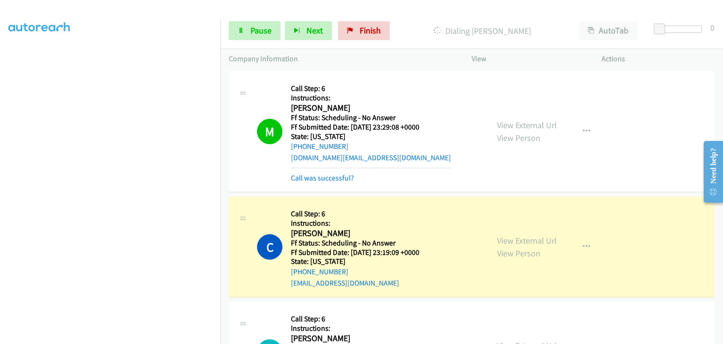
scroll to position [141, 0]
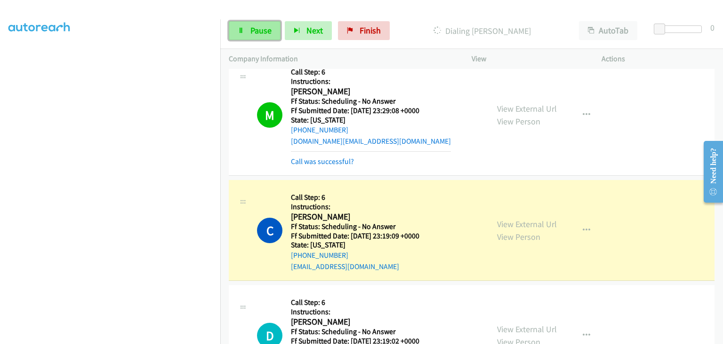
click at [259, 35] on span "Pause" at bounding box center [260, 30] width 21 height 11
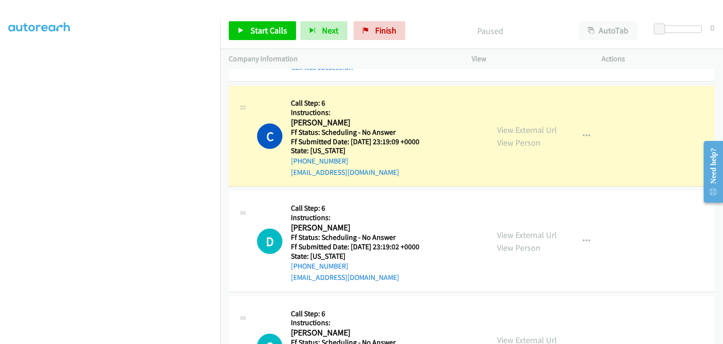
scroll to position [184, 0]
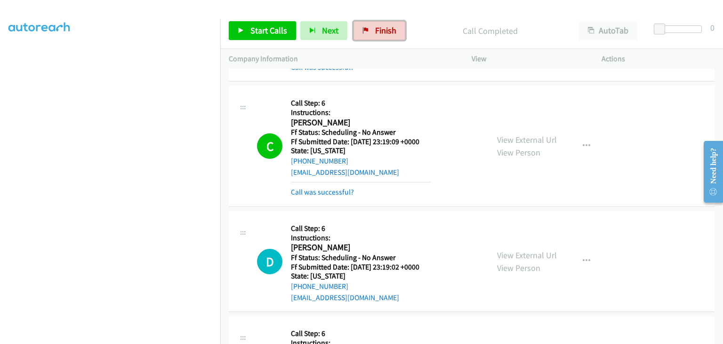
drag, startPoint x: 390, startPoint y: 32, endPoint x: 378, endPoint y: 49, distance: 20.6
click at [390, 32] on span "Finish" at bounding box center [385, 30] width 21 height 11
